Goal: Transaction & Acquisition: Purchase product/service

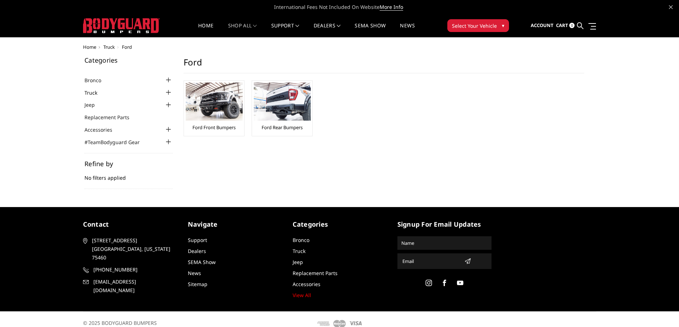
click at [90, 93] on link "Truck" at bounding box center [95, 92] width 22 height 7
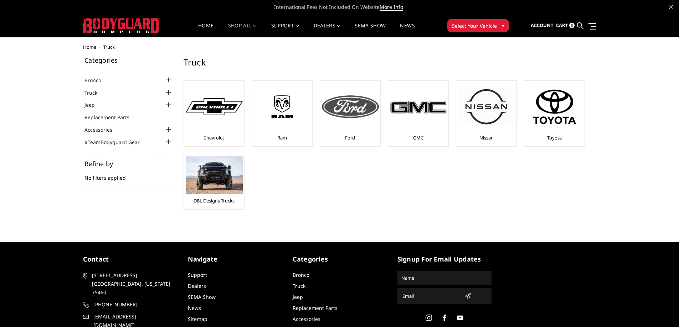
click at [352, 118] on img at bounding box center [350, 106] width 57 height 23
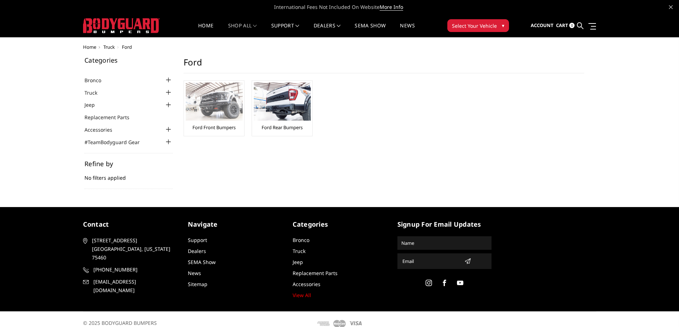
click at [222, 130] on link "Ford Front Bumpers" at bounding box center [213, 127] width 43 height 6
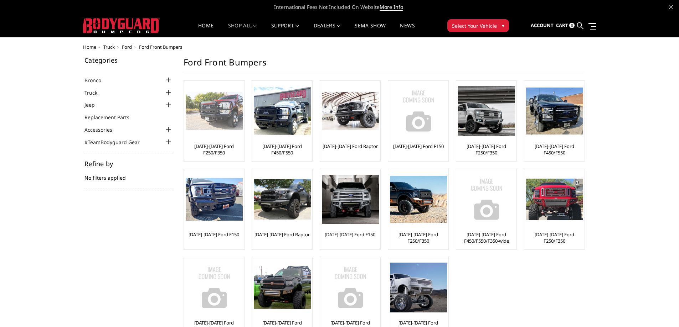
click at [212, 148] on link "[DATE]-[DATE] Ford F250/F350" at bounding box center [214, 149] width 57 height 13
